Goal: Information Seeking & Learning: Compare options

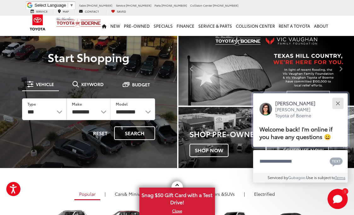
click at [338, 103] on div "Close" at bounding box center [338, 103] width 4 height 4
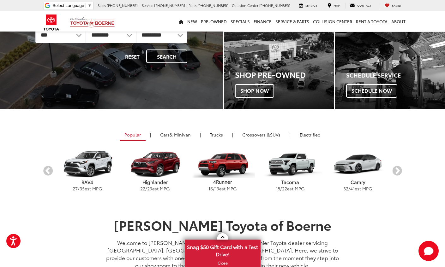
scroll to position [95, 0]
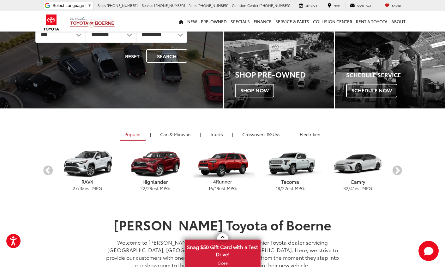
click at [154, 184] on p "Highlander" at bounding box center [155, 182] width 68 height 7
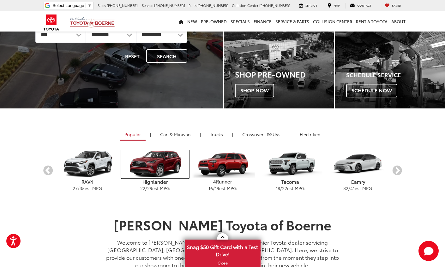
click at [157, 170] on img "carousel" at bounding box center [155, 164] width 68 height 29
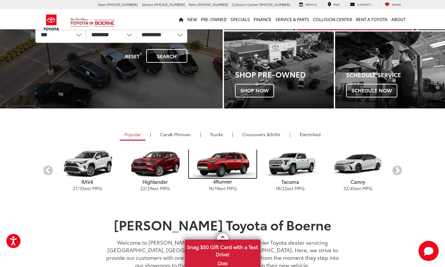
click at [227, 171] on img "carousel" at bounding box center [223, 164] width 68 height 29
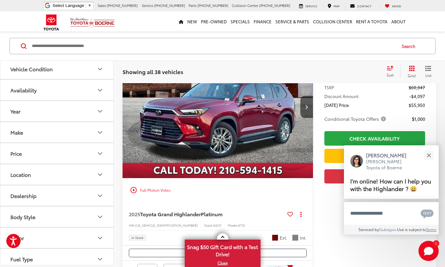
scroll to position [126, 0]
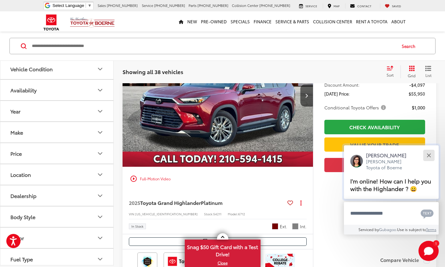
click at [432, 154] on button "Close" at bounding box center [429, 156] width 14 height 14
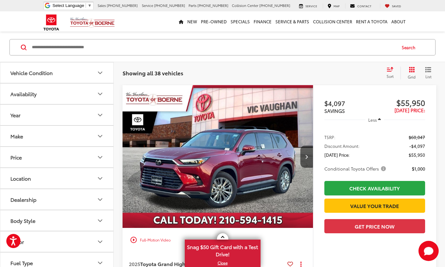
scroll to position [63, 0]
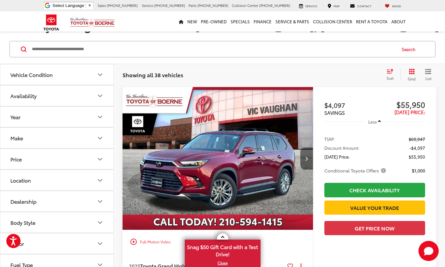
click at [306, 159] on icon "Next image" at bounding box center [306, 159] width 3 height 4
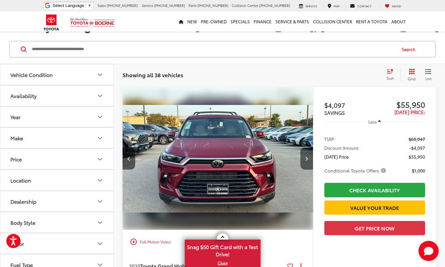
click at [306, 160] on icon "Next image" at bounding box center [306, 159] width 3 height 4
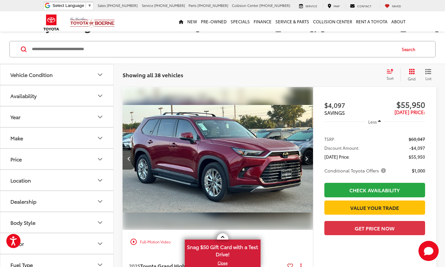
click at [306, 160] on icon "Next image" at bounding box center [306, 159] width 3 height 4
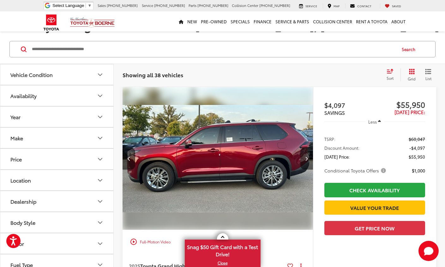
click at [306, 160] on icon "Next image" at bounding box center [306, 159] width 3 height 4
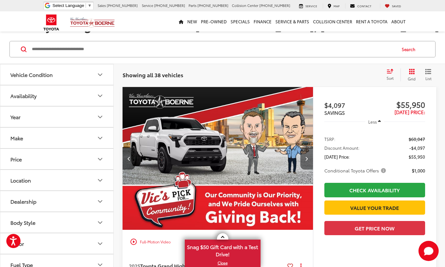
click at [306, 160] on icon "Next image" at bounding box center [306, 159] width 3 height 4
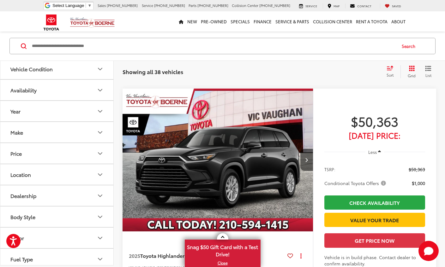
scroll to position [1894, 0]
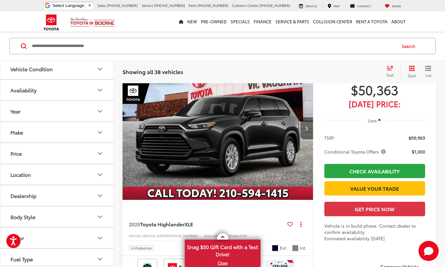
click at [309, 129] on button "Next image" at bounding box center [306, 128] width 13 height 22
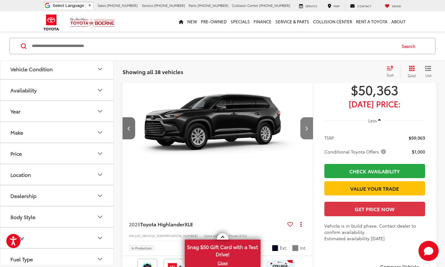
click at [309, 130] on button "Next image" at bounding box center [306, 128] width 13 height 22
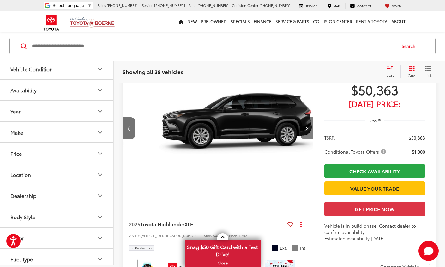
scroll to position [0, 383]
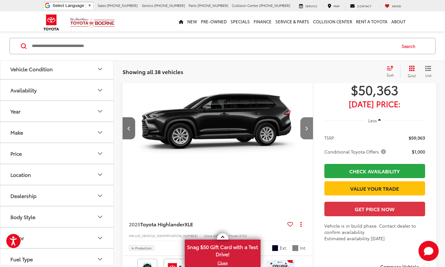
click at [307, 127] on icon "Next image" at bounding box center [306, 128] width 3 height 4
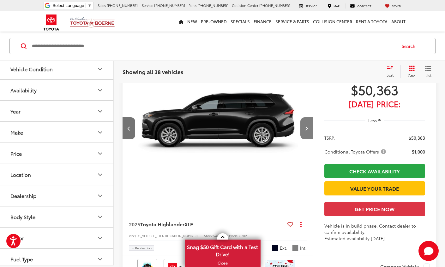
click at [307, 132] on button "Next image" at bounding box center [306, 128] width 13 height 22
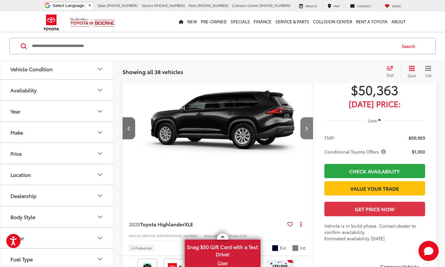
click at [307, 132] on button "Next image" at bounding box center [306, 128] width 13 height 22
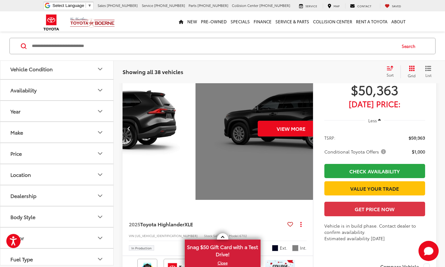
scroll to position [0, 956]
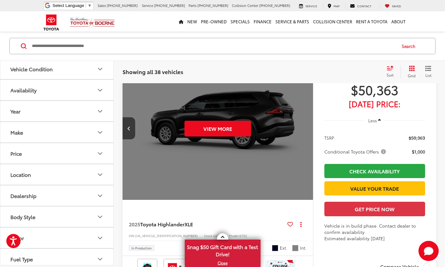
click at [307, 132] on div "View More" at bounding box center [217, 128] width 191 height 143
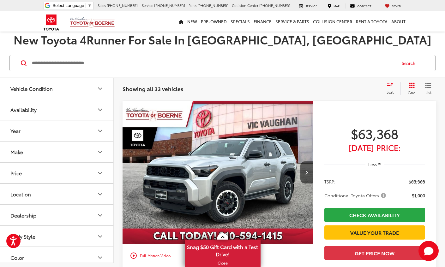
scroll to position [63, 0]
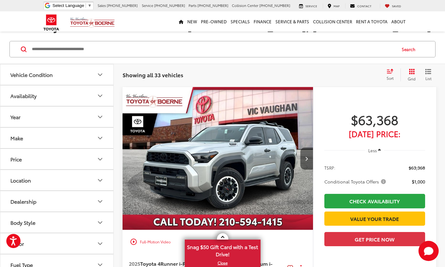
click at [308, 158] on button "Next image" at bounding box center [306, 159] width 13 height 22
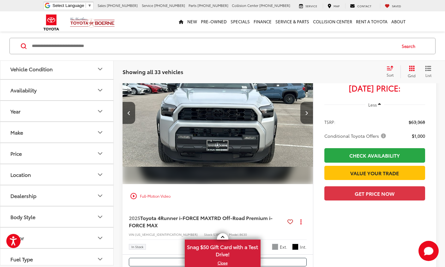
scroll to position [95, 0]
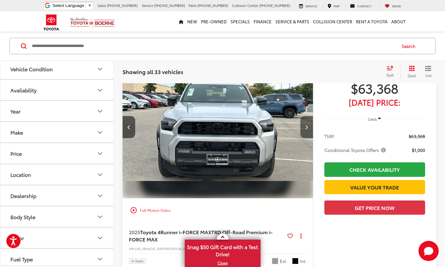
click at [306, 126] on icon "Next image" at bounding box center [306, 127] width 3 height 4
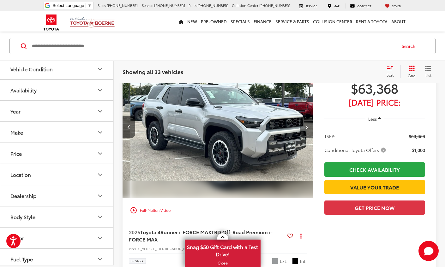
scroll to position [0, 383]
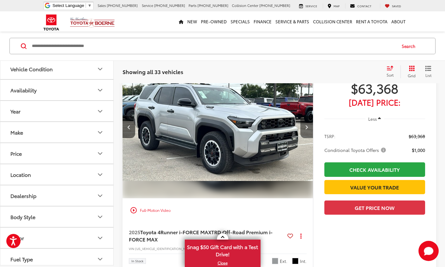
click at [310, 127] on button "Next image" at bounding box center [306, 127] width 13 height 22
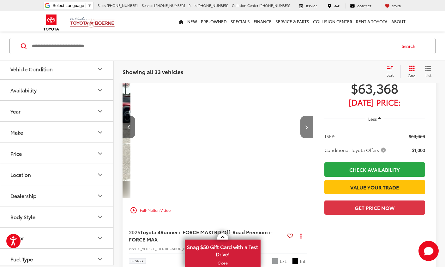
scroll to position [0, 574]
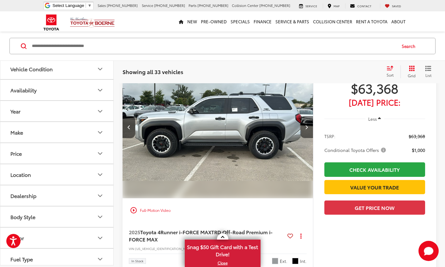
click at [307, 128] on icon "Next image" at bounding box center [306, 127] width 3 height 4
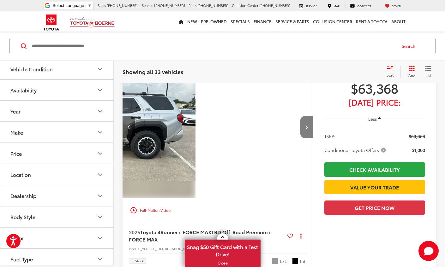
scroll to position [0, 765]
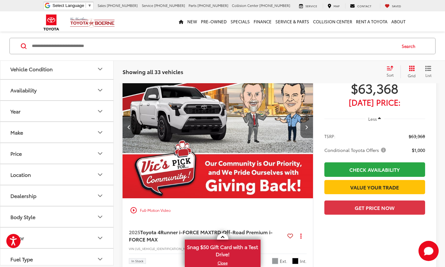
click at [304, 129] on button "Next image" at bounding box center [306, 127] width 13 height 22
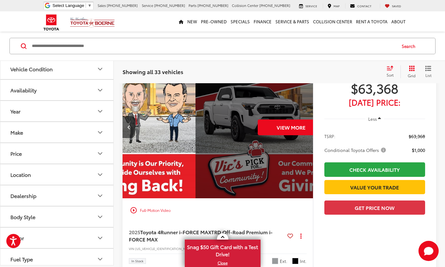
scroll to position [0, 956]
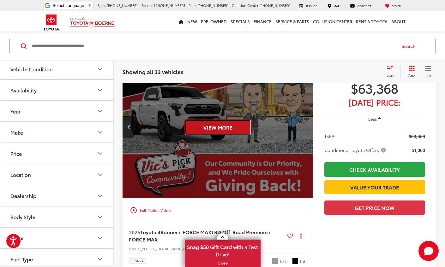
click at [221, 132] on button "View More" at bounding box center [217, 128] width 67 height 16
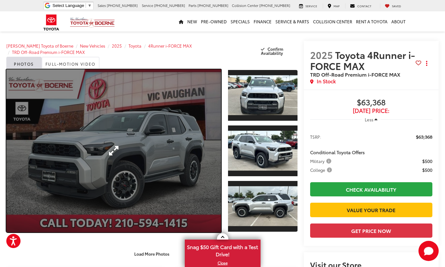
click at [187, 136] on link "Expand Photo 0" at bounding box center [113, 150] width 215 height 163
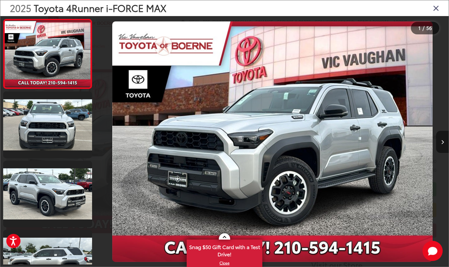
click at [442, 142] on icon "Next image" at bounding box center [443, 142] width 3 height 4
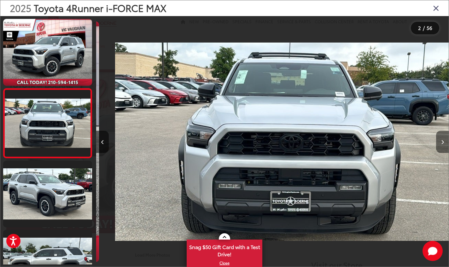
scroll to position [0, 353]
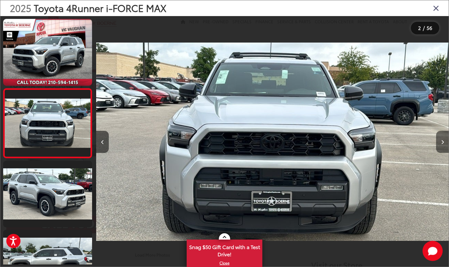
click at [442, 143] on icon "Next image" at bounding box center [443, 142] width 3 height 4
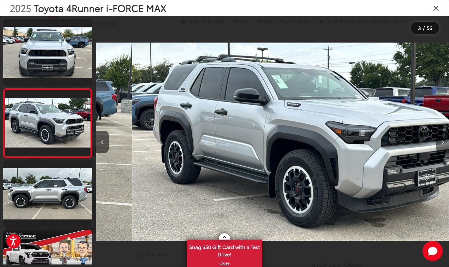
scroll to position [0, 705]
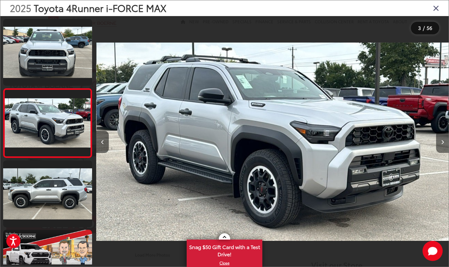
click at [444, 143] on button "Next image" at bounding box center [442, 142] width 13 height 22
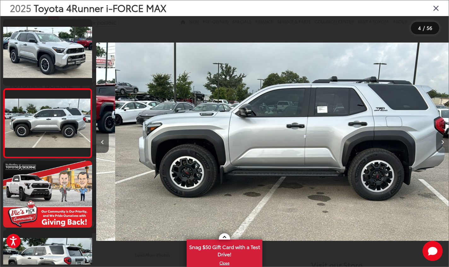
scroll to position [0, 1058]
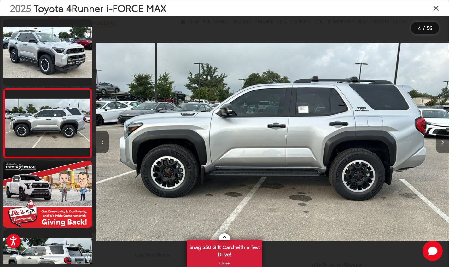
click at [443, 141] on icon "Next image" at bounding box center [443, 142] width 3 height 4
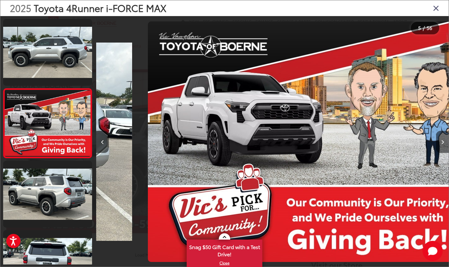
scroll to position [0, 1411]
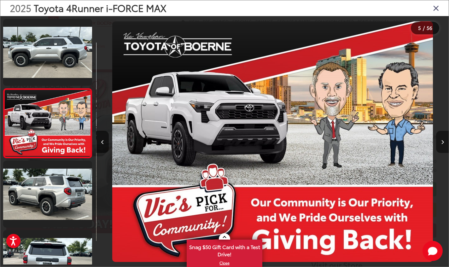
click at [443, 142] on icon "Next image" at bounding box center [443, 142] width 3 height 4
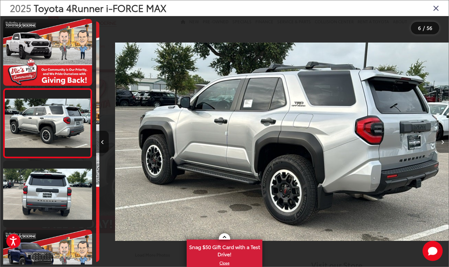
scroll to position [0, 1764]
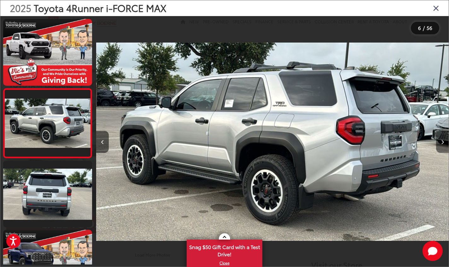
click at [443, 142] on icon "Next image" at bounding box center [443, 142] width 3 height 4
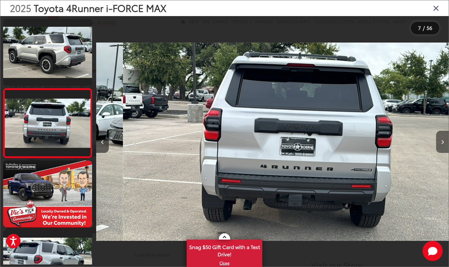
scroll to position [0, 2116]
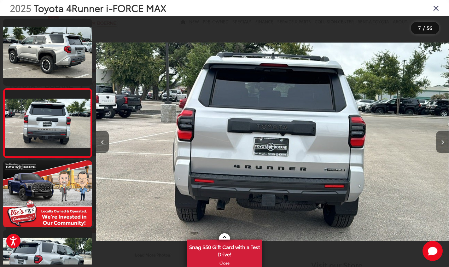
click at [443, 142] on icon "Next image" at bounding box center [443, 142] width 3 height 4
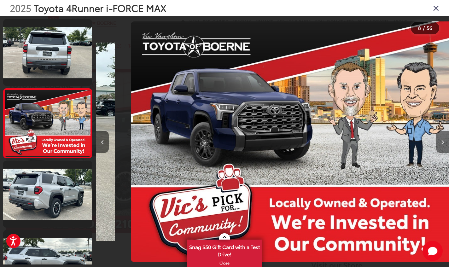
scroll to position [0, 2469]
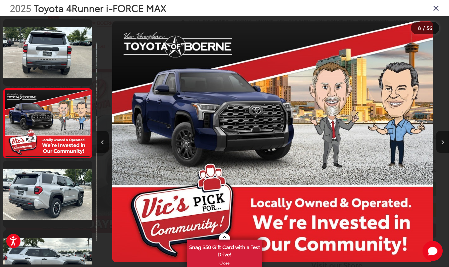
click at [443, 142] on icon "Next image" at bounding box center [443, 142] width 3 height 4
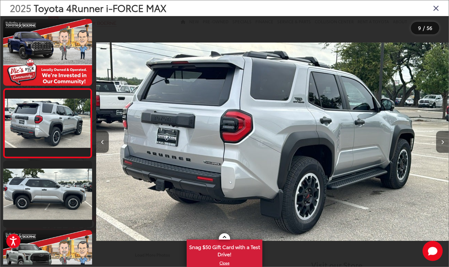
click at [443, 142] on icon "Next image" at bounding box center [443, 142] width 3 height 4
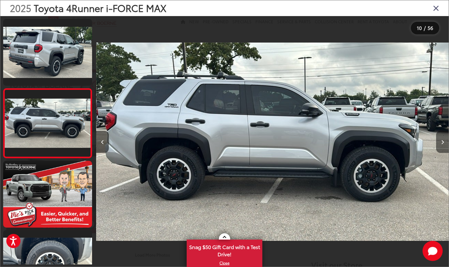
click at [444, 142] on icon "Next image" at bounding box center [443, 142] width 3 height 4
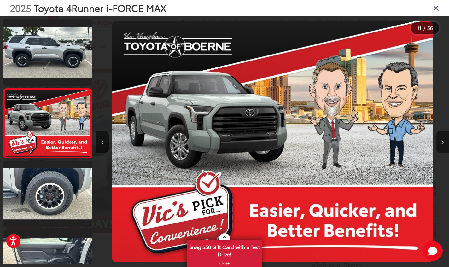
click at [444, 142] on icon "Next image" at bounding box center [443, 142] width 3 height 4
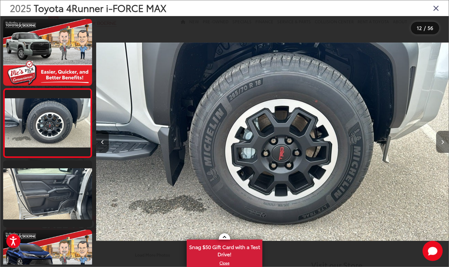
click at [444, 142] on icon "Next image" at bounding box center [443, 142] width 3 height 4
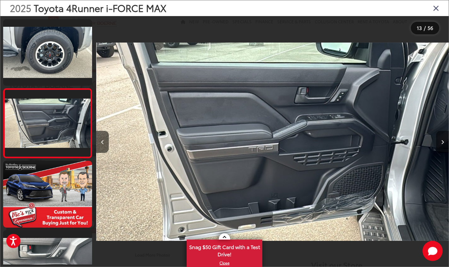
click at [444, 142] on button "Next image" at bounding box center [442, 142] width 13 height 22
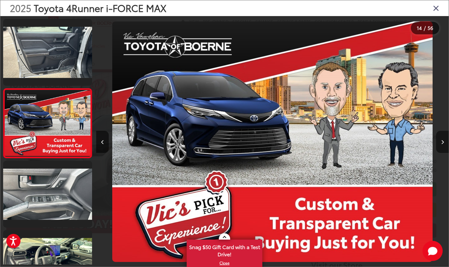
click at [444, 143] on button "Next image" at bounding box center [442, 142] width 13 height 22
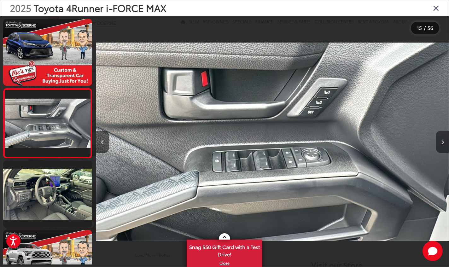
click at [444, 143] on button "Next image" at bounding box center [442, 142] width 13 height 22
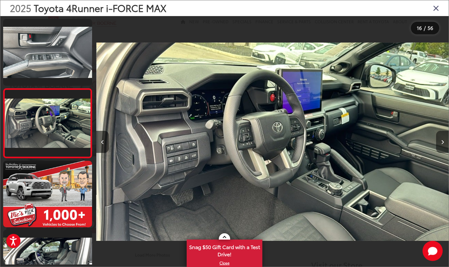
click at [444, 143] on button "Next image" at bounding box center [442, 142] width 13 height 22
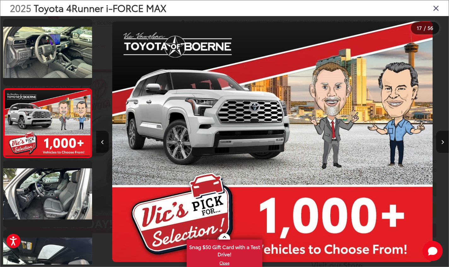
click at [444, 143] on button "Next image" at bounding box center [442, 142] width 13 height 22
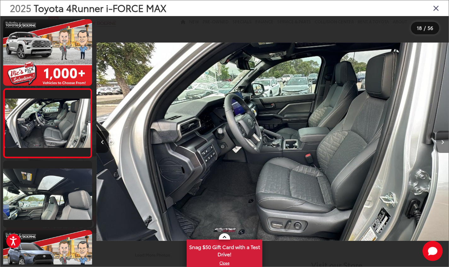
click at [444, 143] on button "Next image" at bounding box center [442, 142] width 13 height 22
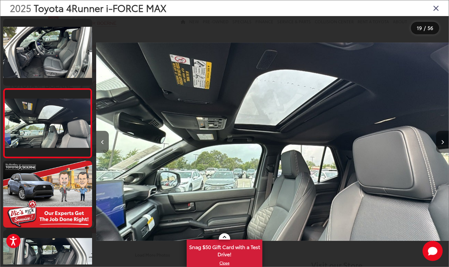
click at [444, 143] on button "Next image" at bounding box center [442, 142] width 13 height 22
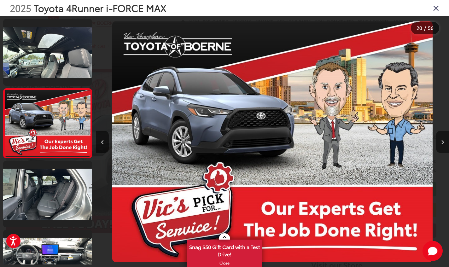
click at [444, 143] on button "Next image" at bounding box center [442, 142] width 13 height 22
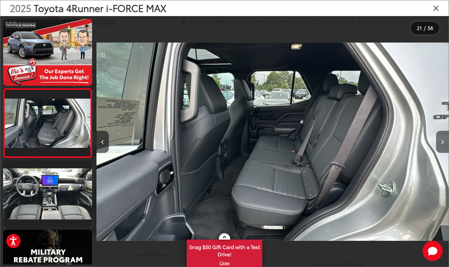
click at [444, 143] on button "Next image" at bounding box center [442, 142] width 13 height 22
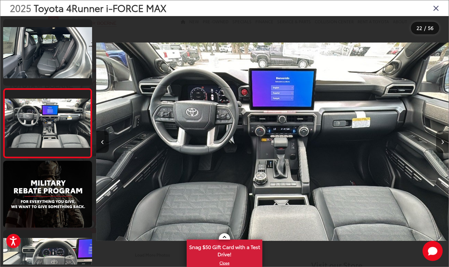
click at [444, 140] on icon "Next image" at bounding box center [443, 142] width 3 height 4
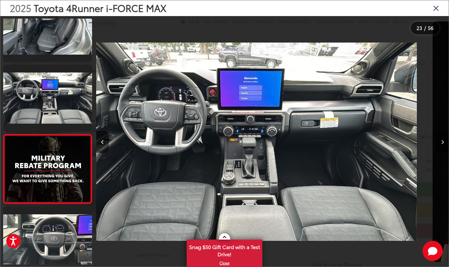
scroll to position [1457, 0]
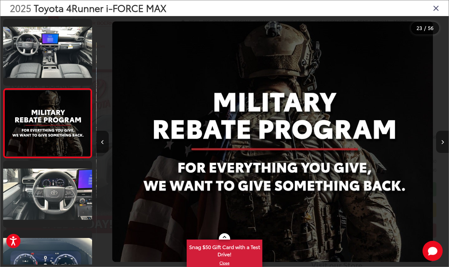
click at [444, 142] on icon "Next image" at bounding box center [443, 142] width 3 height 4
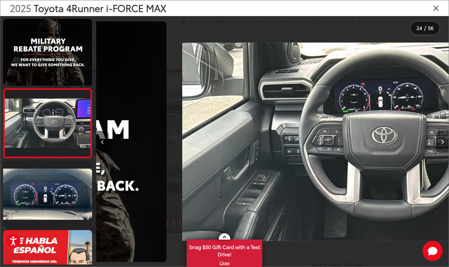
scroll to position [0, 8113]
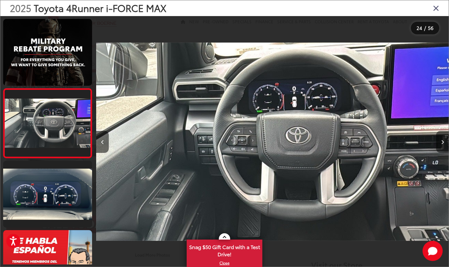
click at [444, 143] on icon "Next image" at bounding box center [443, 142] width 3 height 4
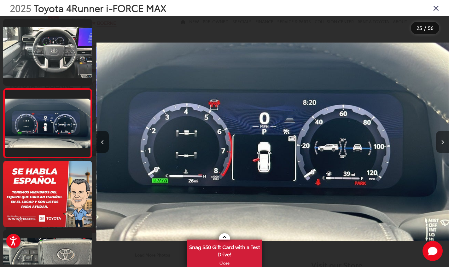
scroll to position [0, 8466]
click at [444, 143] on icon "Next image" at bounding box center [443, 142] width 3 height 4
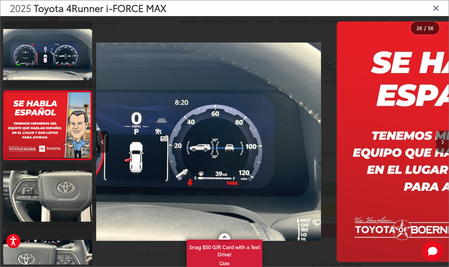
scroll to position [1665, 0]
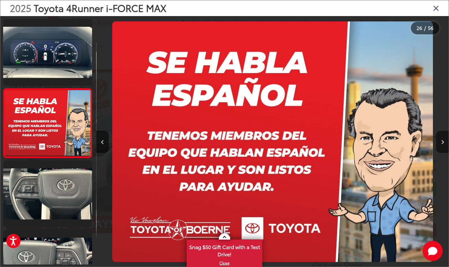
click at [444, 143] on icon "Next image" at bounding box center [443, 142] width 3 height 4
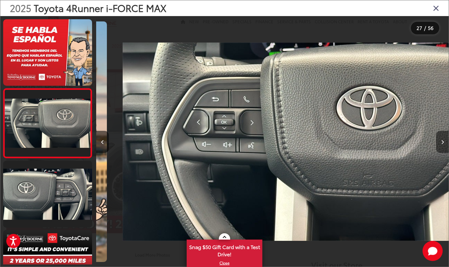
scroll to position [0, 9171]
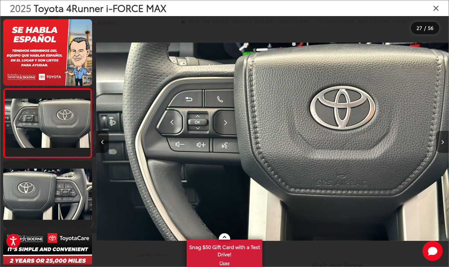
click at [444, 144] on icon "Next image" at bounding box center [443, 142] width 3 height 4
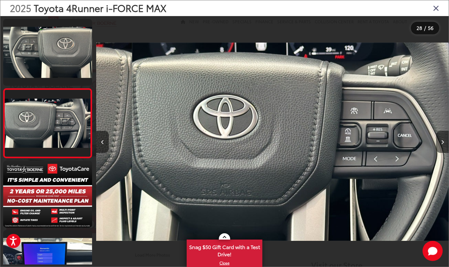
scroll to position [0, 9523]
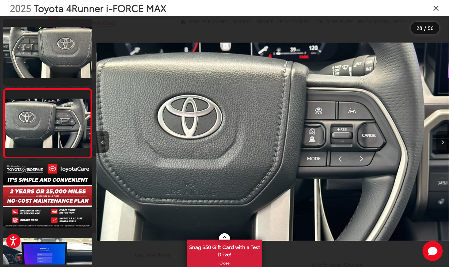
click at [443, 141] on icon "Next image" at bounding box center [443, 142] width 3 height 4
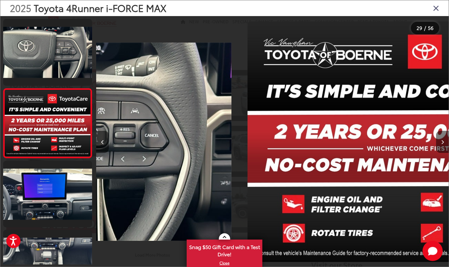
scroll to position [0, 9876]
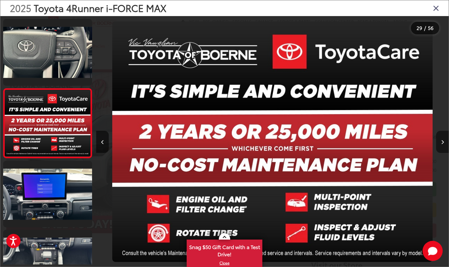
click at [443, 144] on icon "Next image" at bounding box center [443, 142] width 3 height 4
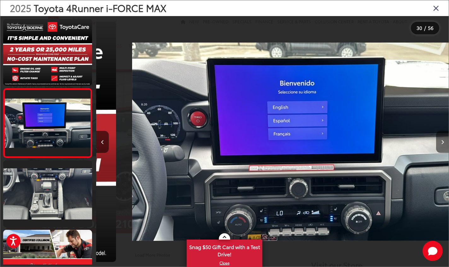
scroll to position [0, 10229]
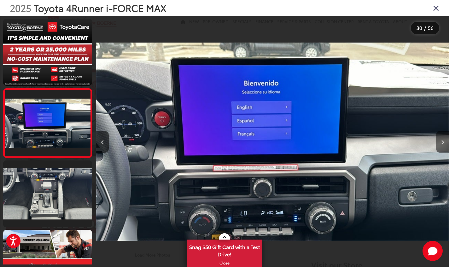
click at [442, 143] on icon "Next image" at bounding box center [443, 142] width 3 height 4
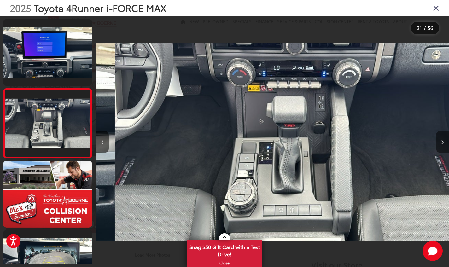
scroll to position [0, 10582]
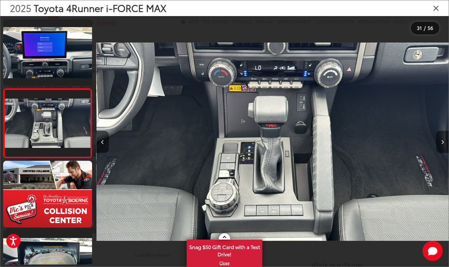
click at [444, 139] on button "Next image" at bounding box center [442, 142] width 13 height 22
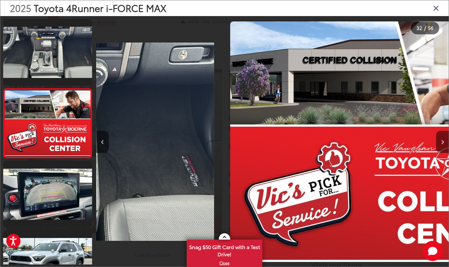
scroll to position [0, 10934]
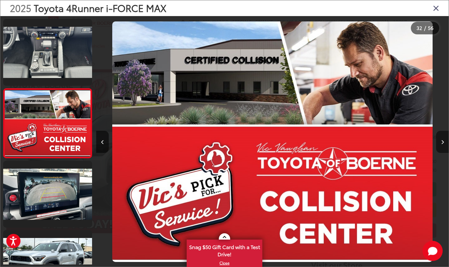
click at [444, 139] on button "Next image" at bounding box center [442, 142] width 13 height 22
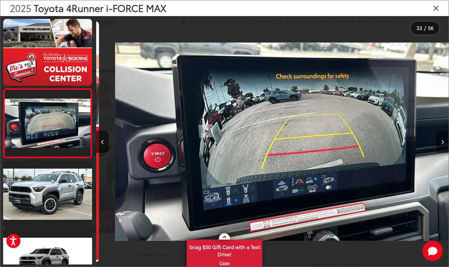
scroll to position [0, 11287]
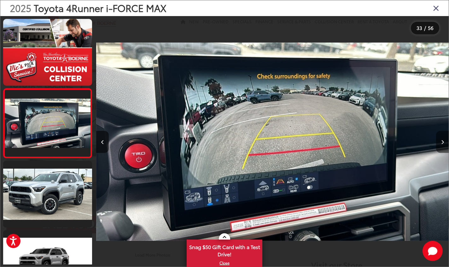
click at [443, 143] on icon "Next image" at bounding box center [443, 142] width 3 height 4
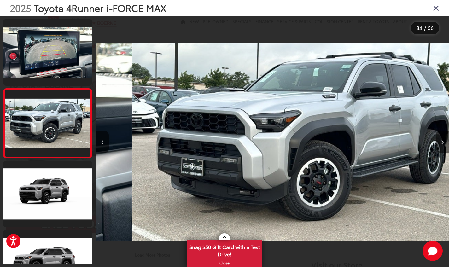
scroll to position [0, 11640]
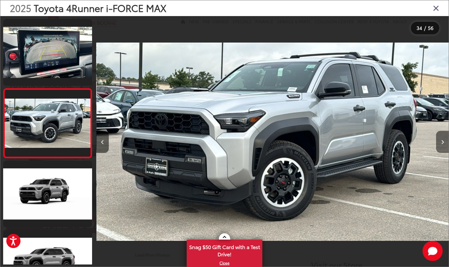
click at [443, 143] on icon "Next image" at bounding box center [443, 142] width 3 height 4
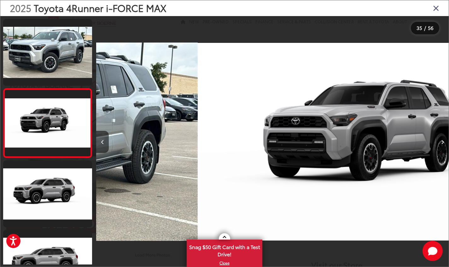
scroll to position [0, 11993]
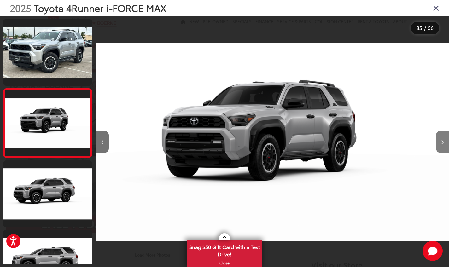
click at [443, 142] on icon "Next image" at bounding box center [443, 142] width 3 height 4
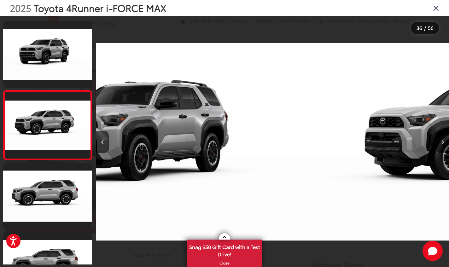
scroll to position [2358, 0]
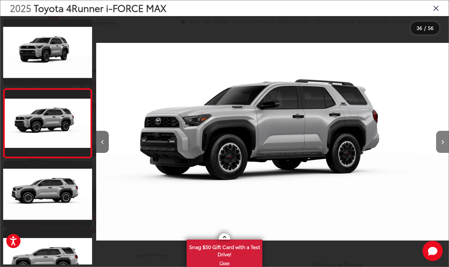
click at [443, 142] on icon "Next image" at bounding box center [443, 142] width 3 height 4
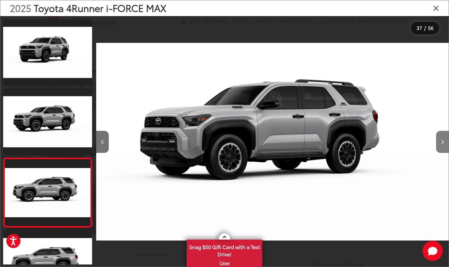
scroll to position [0, 12440]
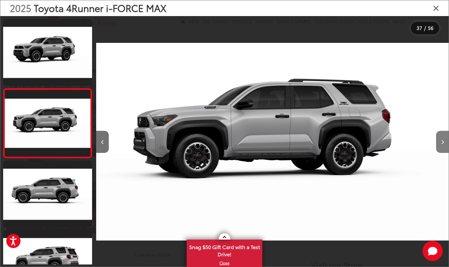
click at [443, 142] on icon "Next image" at bounding box center [443, 142] width 3 height 4
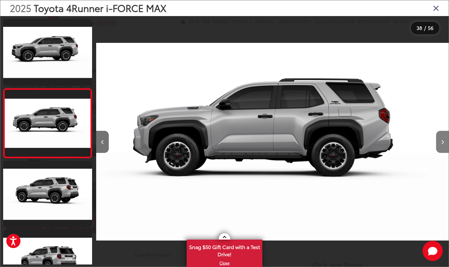
click at [443, 142] on icon "Next image" at bounding box center [443, 142] width 3 height 4
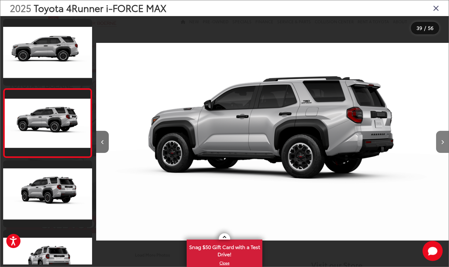
click at [443, 142] on icon "Next image" at bounding box center [443, 142] width 3 height 4
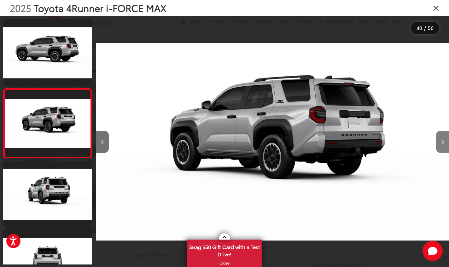
click at [442, 142] on icon "Next image" at bounding box center [443, 142] width 3 height 4
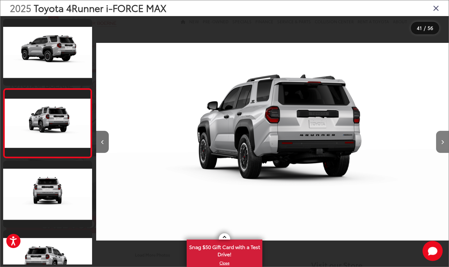
click at [442, 142] on icon "Next image" at bounding box center [443, 142] width 3 height 4
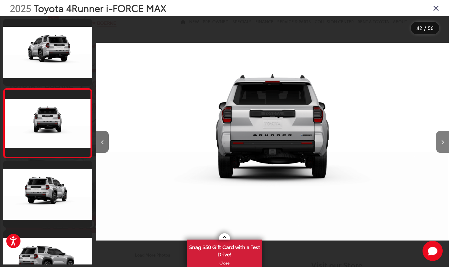
click at [442, 142] on icon "Next image" at bounding box center [443, 142] width 3 height 4
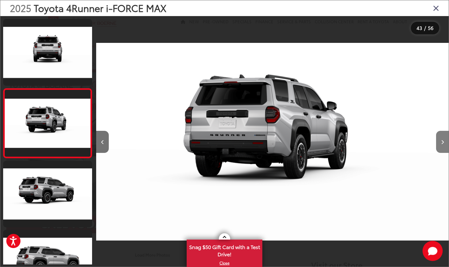
click at [442, 142] on icon "Next image" at bounding box center [443, 142] width 3 height 4
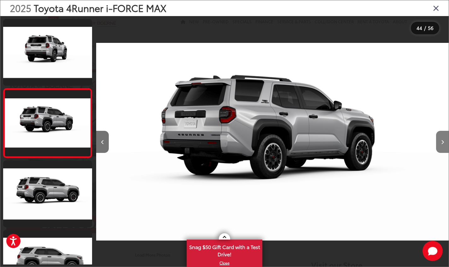
click at [442, 142] on icon "Next image" at bounding box center [443, 142] width 3 height 4
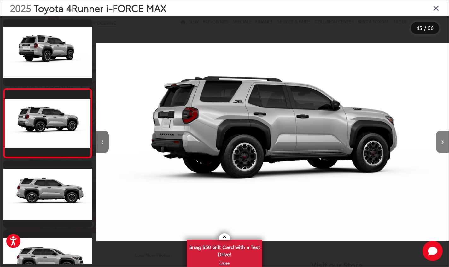
click at [442, 142] on icon "Next image" at bounding box center [443, 142] width 3 height 4
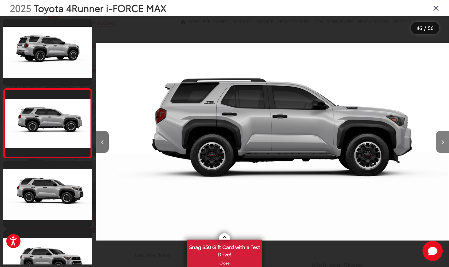
click at [442, 141] on icon "Next image" at bounding box center [443, 142] width 3 height 4
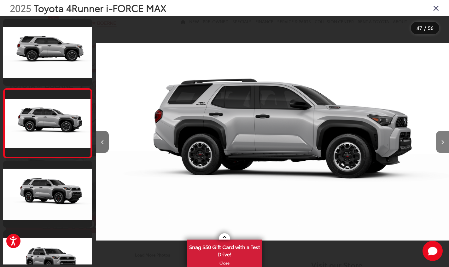
click at [442, 141] on icon "Next image" at bounding box center [443, 142] width 3 height 4
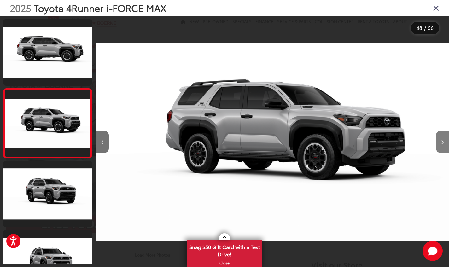
click at [442, 141] on icon "Next image" at bounding box center [443, 142] width 3 height 4
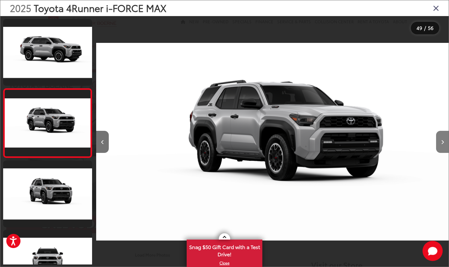
click at [442, 141] on icon "Next image" at bounding box center [443, 142] width 3 height 4
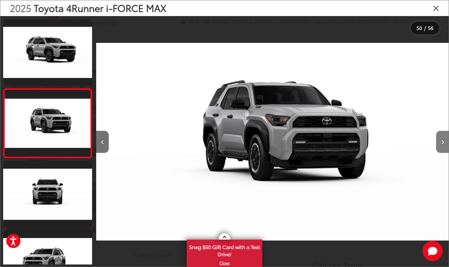
click at [442, 141] on icon "Next image" at bounding box center [443, 142] width 3 height 4
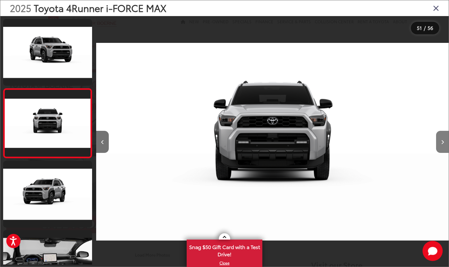
click at [442, 141] on icon "Next image" at bounding box center [443, 142] width 3 height 4
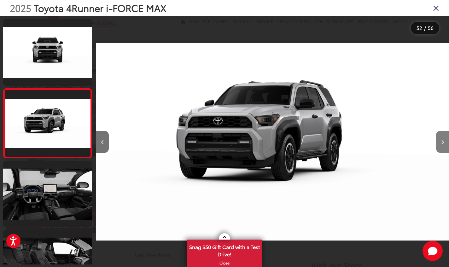
click at [442, 141] on icon "Next image" at bounding box center [443, 142] width 3 height 4
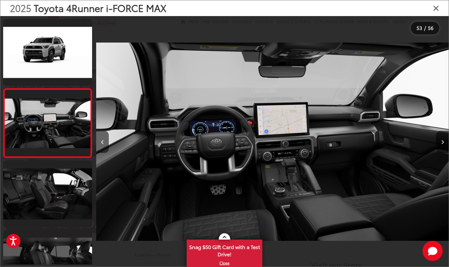
click at [436, 131] on button "Next image" at bounding box center [442, 142] width 13 height 22
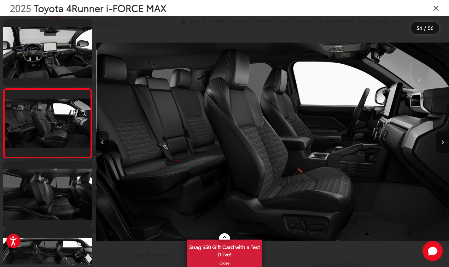
click at [443, 141] on icon "Next image" at bounding box center [443, 142] width 3 height 4
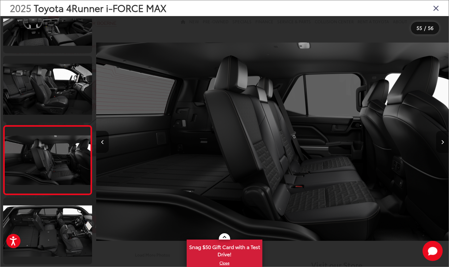
click at [443, 142] on icon "Next image" at bounding box center [443, 142] width 3 height 4
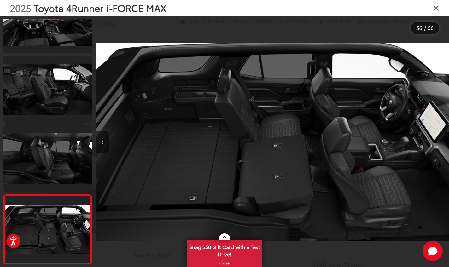
click at [104, 143] on icon "Previous image" at bounding box center [102, 142] width 3 height 4
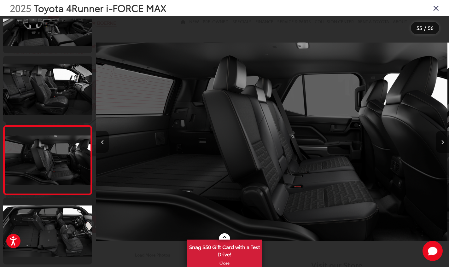
click at [104, 143] on icon "Previous image" at bounding box center [102, 142] width 3 height 4
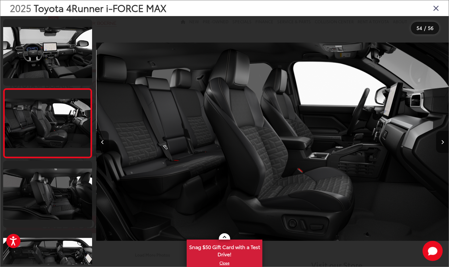
click at [102, 144] on icon "Previous image" at bounding box center [102, 142] width 3 height 4
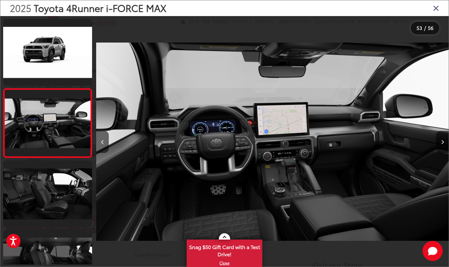
click at [268, 131] on img "2025 Toyota 4Runner i-FORCE MAX TRD Off-Road Premium i-FORCE MAX 52" at bounding box center [272, 141] width 353 height 240
click at [103, 141] on icon "Previous image" at bounding box center [102, 142] width 3 height 4
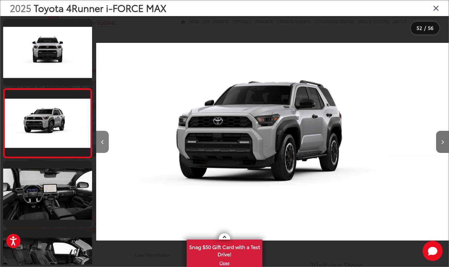
click at [101, 142] on button "Previous image" at bounding box center [102, 142] width 13 height 22
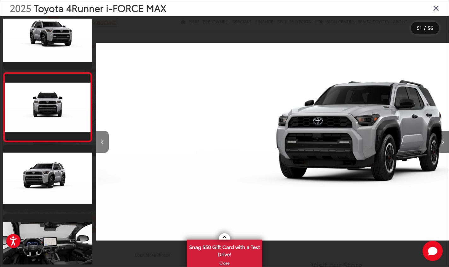
click at [102, 142] on icon "Previous image" at bounding box center [102, 142] width 3 height 4
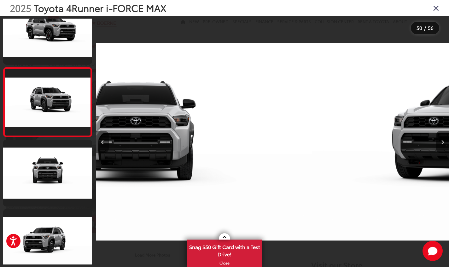
click at [102, 142] on icon "Previous image" at bounding box center [102, 142] width 3 height 4
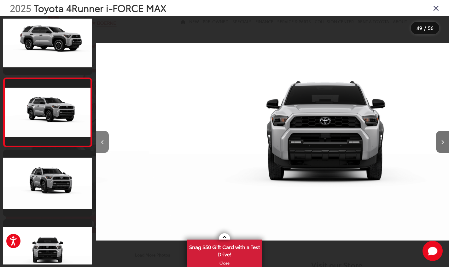
click at [102, 142] on icon "Previous image" at bounding box center [102, 142] width 3 height 4
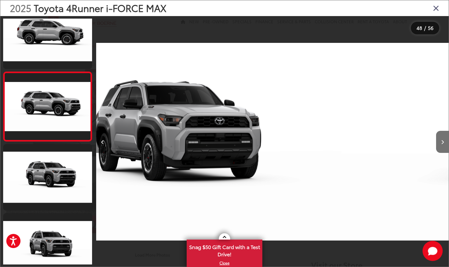
click at [102, 142] on icon "Previous image" at bounding box center [102, 142] width 3 height 4
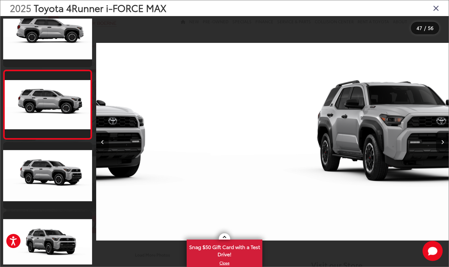
click at [102, 142] on icon "Previous image" at bounding box center [102, 142] width 3 height 4
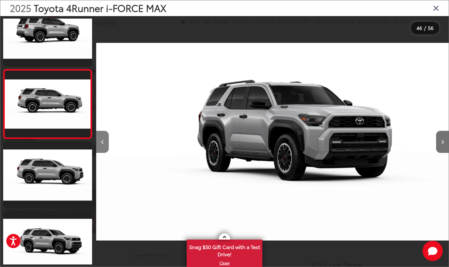
click at [102, 142] on icon "Previous image" at bounding box center [102, 142] width 3 height 4
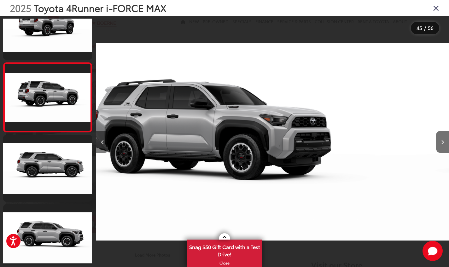
click at [102, 142] on icon "Previous image" at bounding box center [102, 142] width 3 height 4
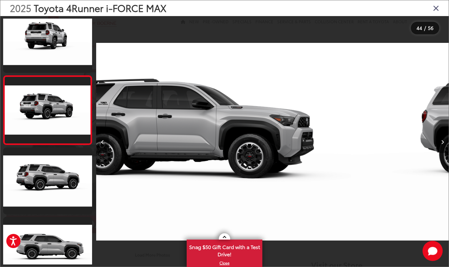
click at [102, 142] on icon "Previous image" at bounding box center [102, 142] width 3 height 4
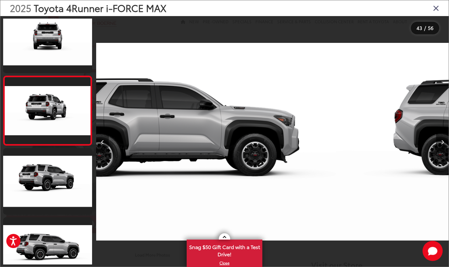
click at [102, 142] on icon "Previous image" at bounding box center [102, 142] width 3 height 4
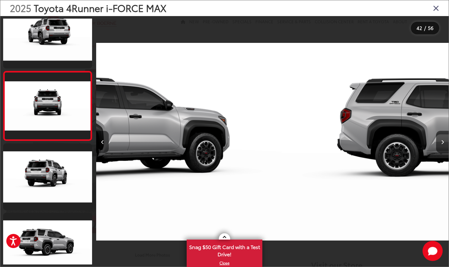
click at [102, 142] on icon "Previous image" at bounding box center [102, 142] width 3 height 4
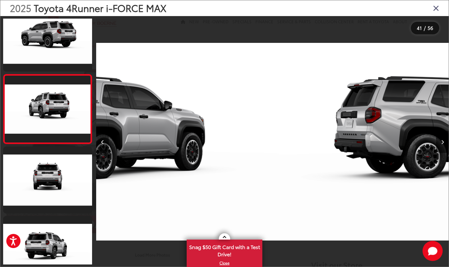
click at [102, 142] on icon "Previous image" at bounding box center [102, 142] width 3 height 4
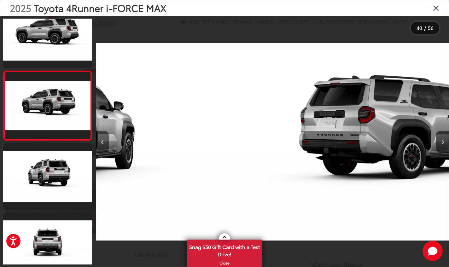
click at [102, 142] on icon "Previous image" at bounding box center [102, 142] width 3 height 4
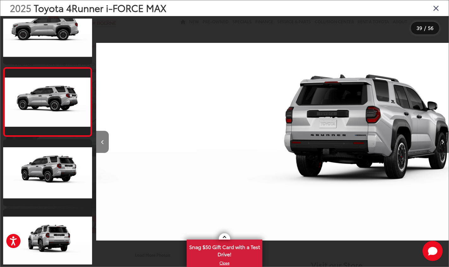
click at [102, 142] on icon "Previous image" at bounding box center [102, 142] width 3 height 4
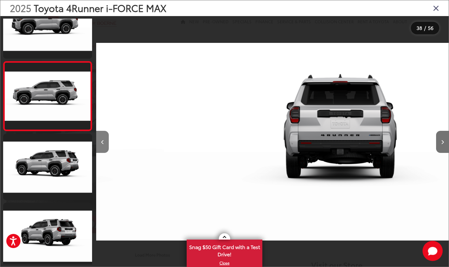
click at [102, 142] on icon "Previous image" at bounding box center [102, 142] width 3 height 4
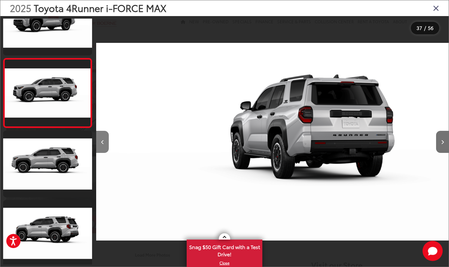
click at [102, 142] on icon "Previous image" at bounding box center [102, 142] width 3 height 4
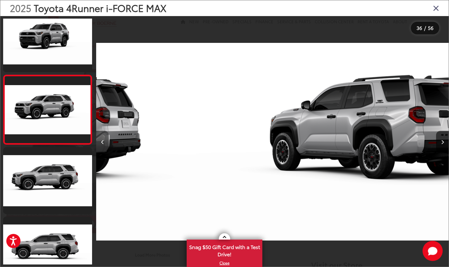
click at [102, 142] on icon "Previous image" at bounding box center [102, 142] width 3 height 4
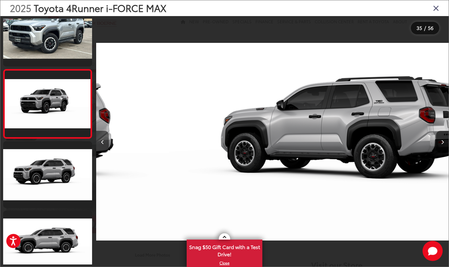
click at [102, 142] on icon "Previous image" at bounding box center [102, 142] width 3 height 4
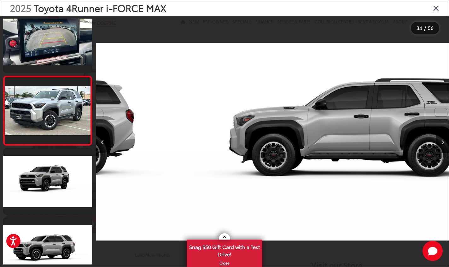
click at [103, 141] on icon "Previous image" at bounding box center [102, 142] width 3 height 4
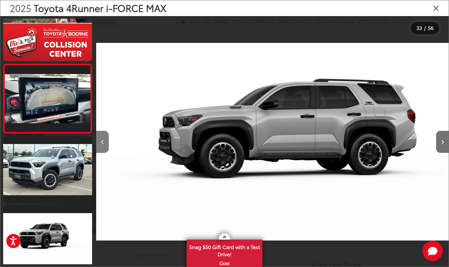
click at [103, 141] on icon "Previous image" at bounding box center [102, 142] width 3 height 4
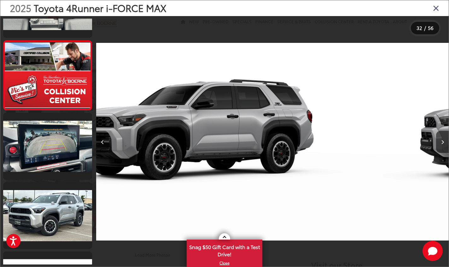
click at [103, 140] on icon "Previous image" at bounding box center [102, 142] width 3 height 4
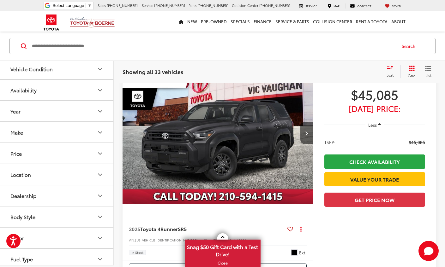
scroll to position [1110, 0]
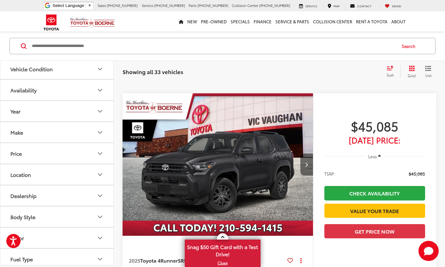
click at [309, 163] on button "Next image" at bounding box center [306, 165] width 13 height 22
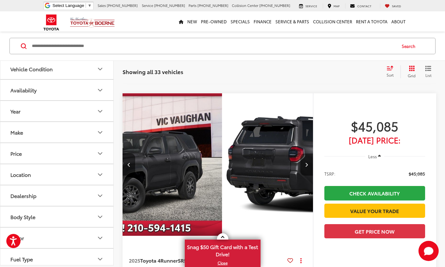
scroll to position [0, 191]
